Goal: Navigation & Orientation: Find specific page/section

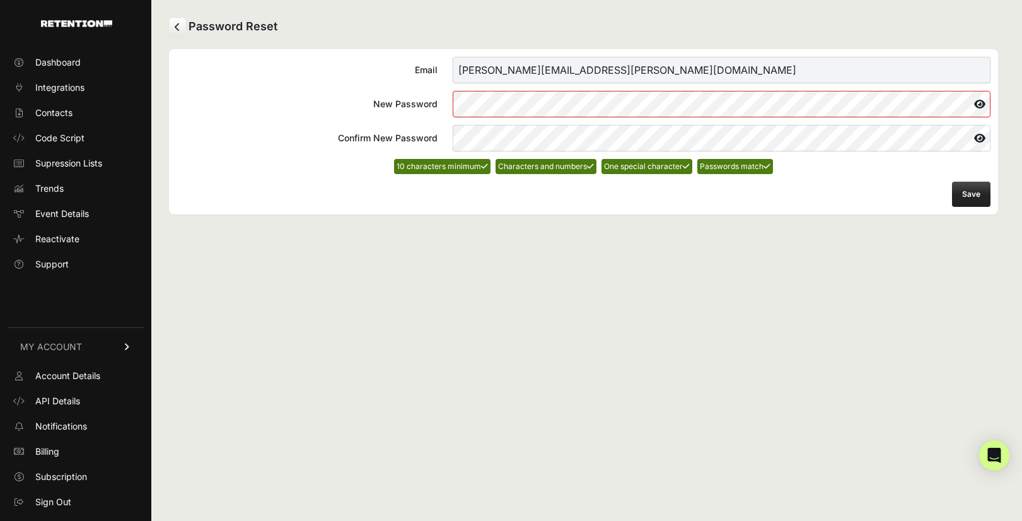
click at [967, 190] on button "Save" at bounding box center [971, 194] width 38 height 25
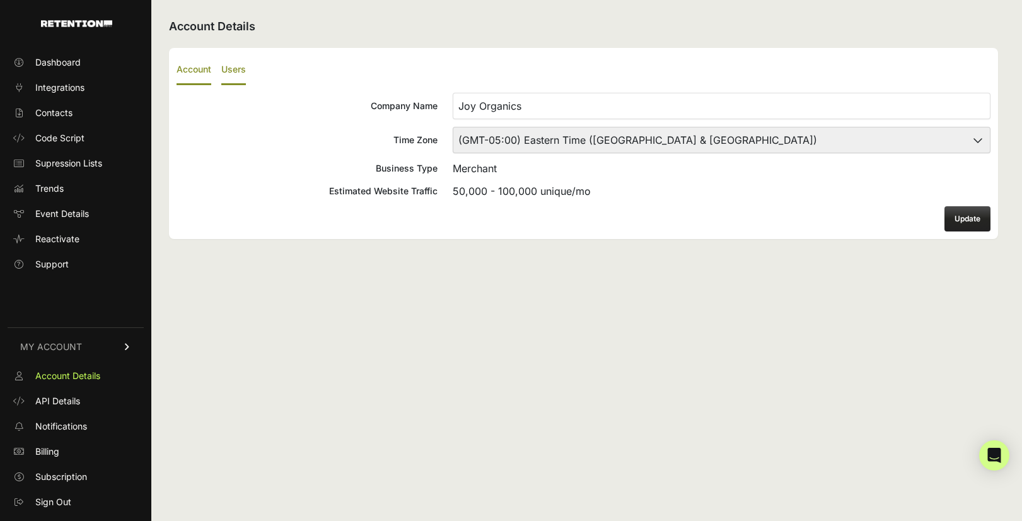
click at [233, 76] on label "Users" at bounding box center [233, 70] width 25 height 30
click at [0, 0] on input "Users" at bounding box center [0, 0] width 0 height 0
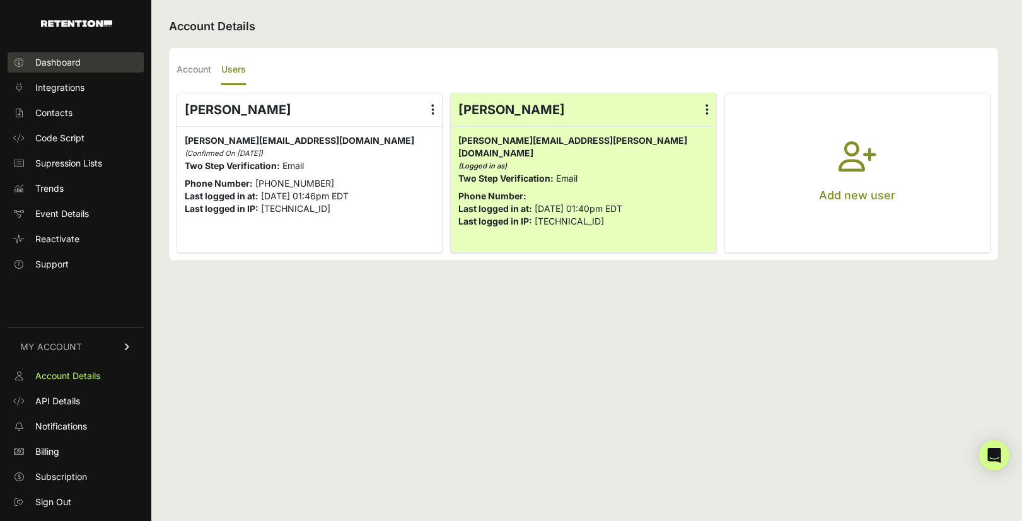
click at [56, 67] on span "Dashboard" at bounding box center [57, 62] width 45 height 13
